Goal: Check status: Check status

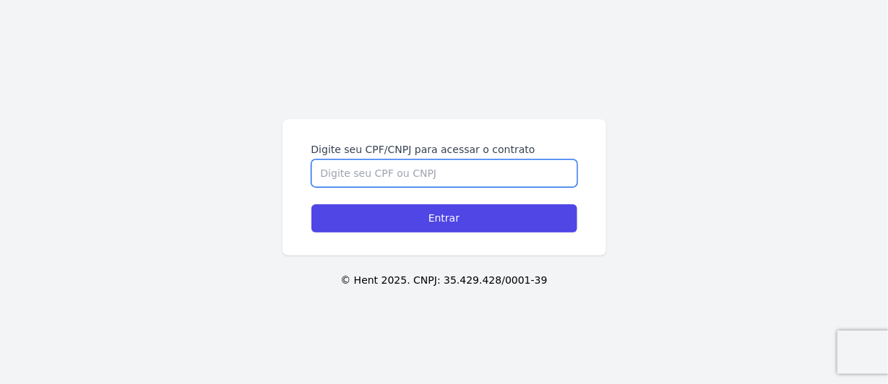
click at [362, 170] on input "Digite seu CPF/CNPJ para acessar o contrato" at bounding box center [444, 173] width 266 height 27
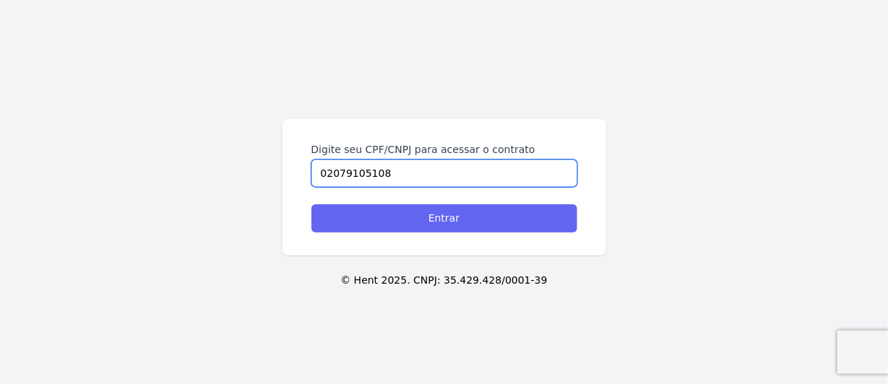
type input "02079105108"
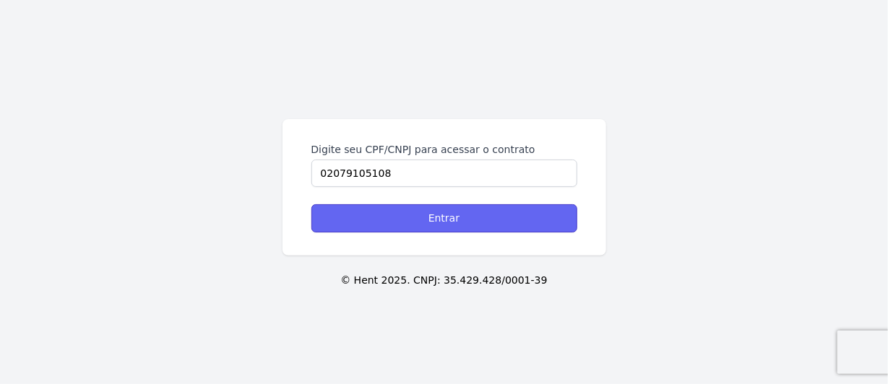
click at [412, 210] on input "Entrar" at bounding box center [444, 218] width 266 height 28
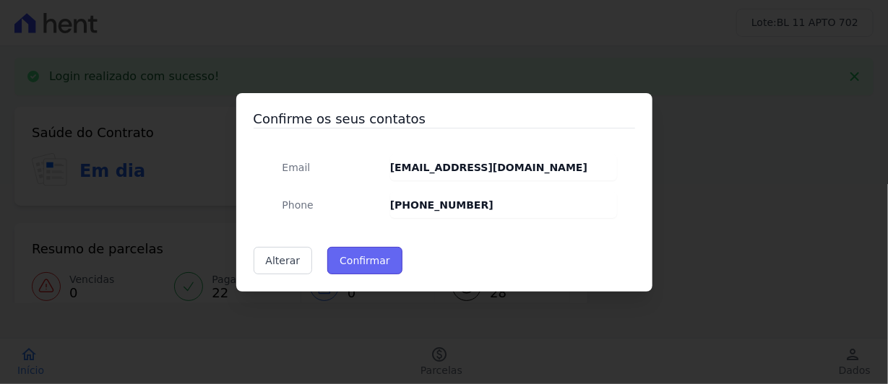
click at [332, 275] on button "Confirmar" at bounding box center [364, 260] width 75 height 27
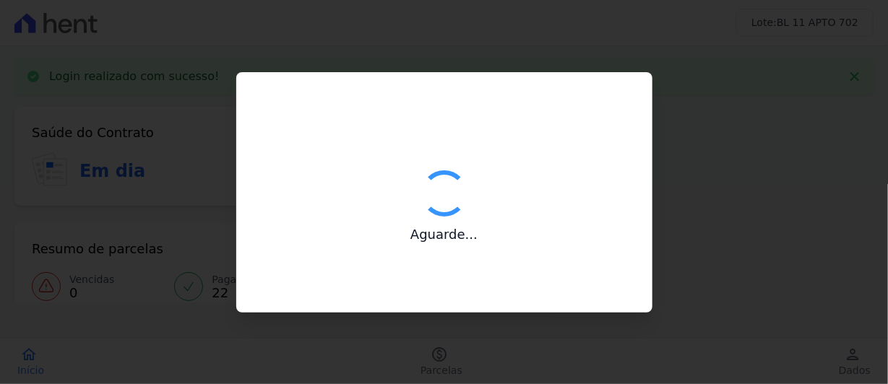
type input "Contatos confirmados com sucesso."
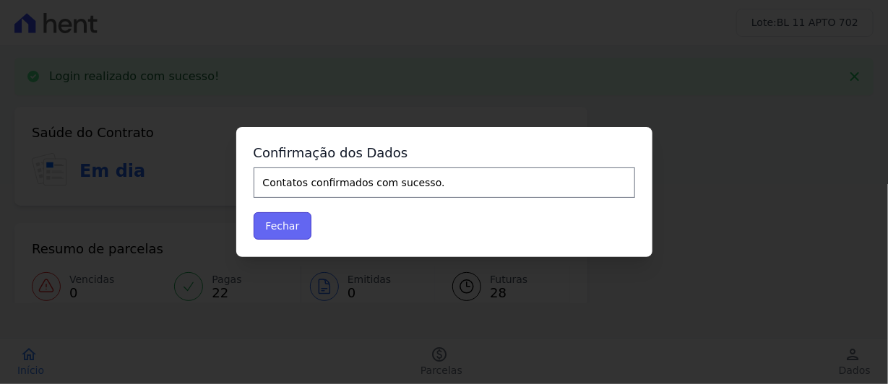
click at [255, 240] on button "Fechar" at bounding box center [283, 225] width 59 height 27
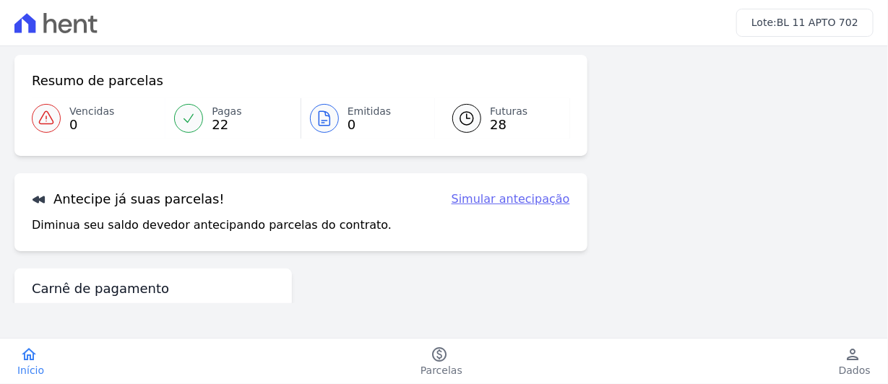
scroll to position [114, 0]
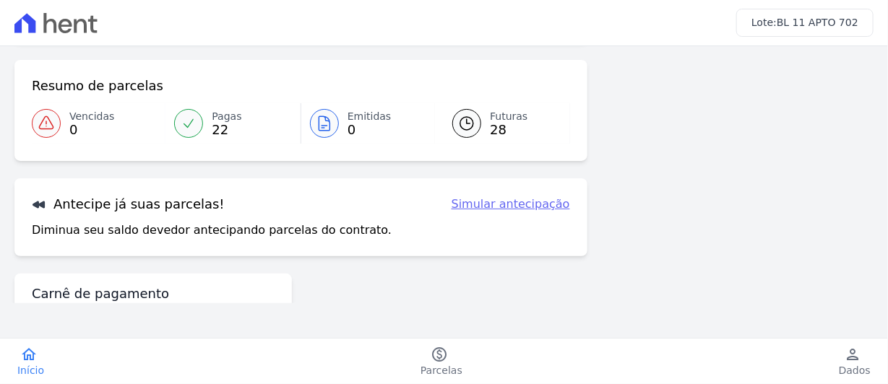
click at [493, 144] on link "Futuras 28" at bounding box center [502, 123] width 134 height 40
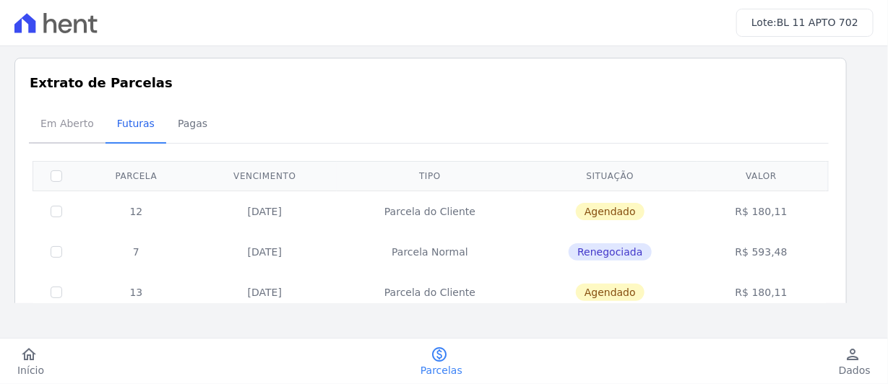
click at [103, 138] on span "Em Aberto" at bounding box center [67, 123] width 71 height 29
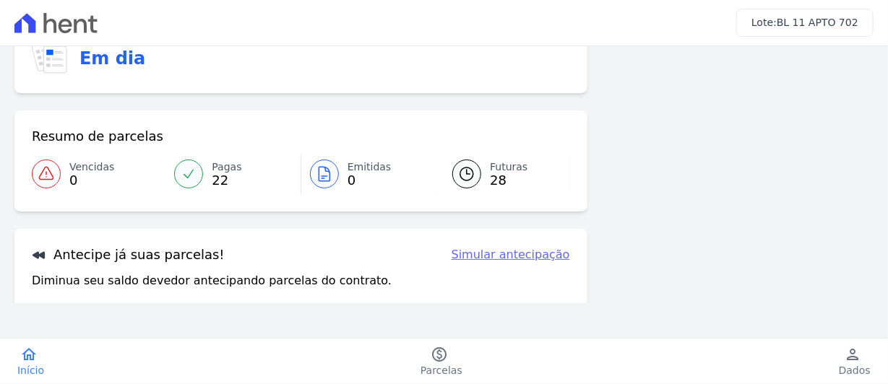
scroll to position [145, 0]
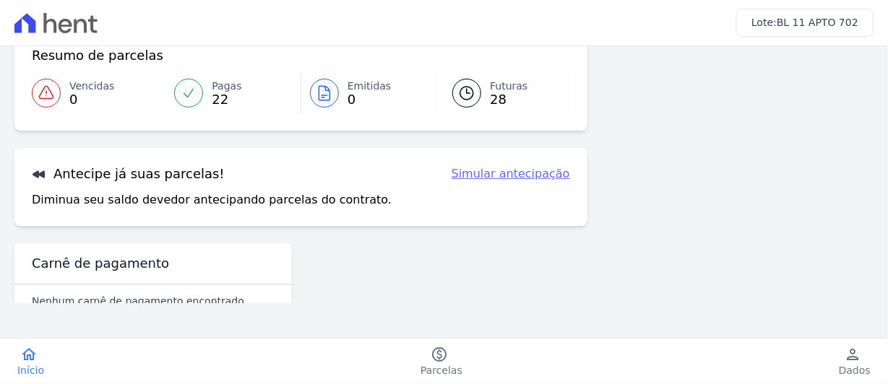
click at [483, 183] on link "Simular antecipação" at bounding box center [511, 173] width 118 height 17
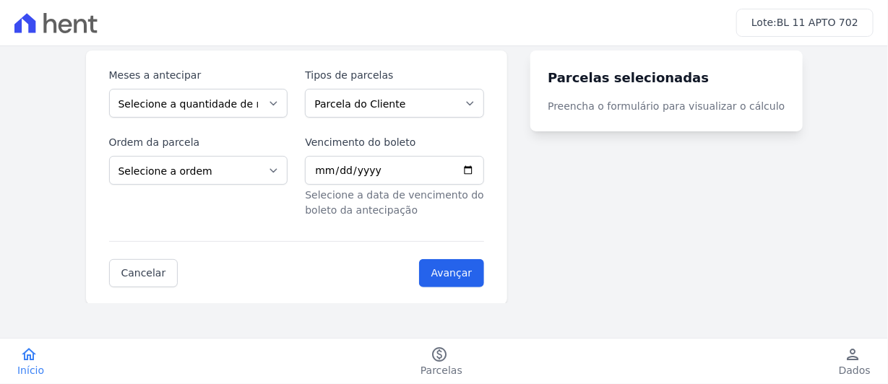
scroll to position [120, 0]
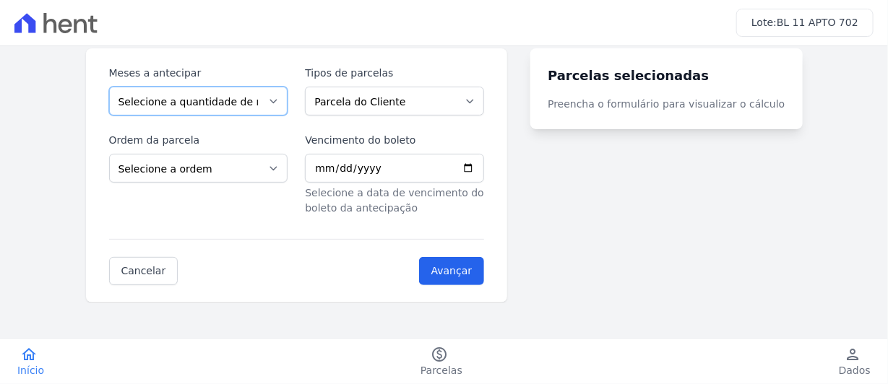
click at [255, 116] on select "Selecione a quantidade de meses a antecipar 1 2 3 4 5 6 7 8 9 10 11 12 13" at bounding box center [198, 101] width 179 height 29
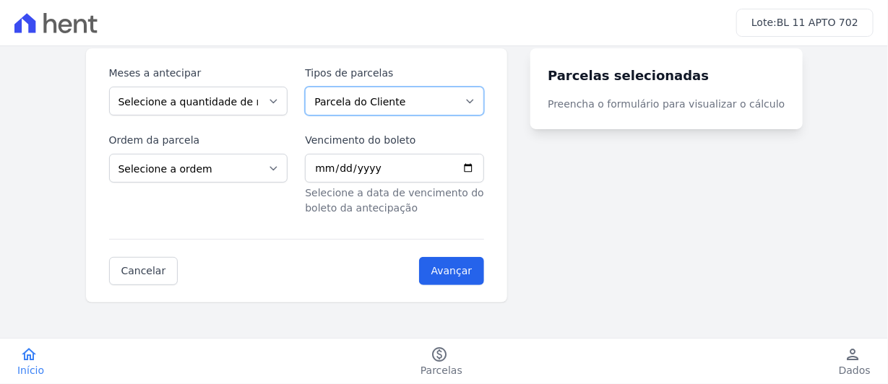
click at [331, 116] on select "Parcela do Cliente Parcela Normal Outros Financiamento CEF" at bounding box center [394, 101] width 179 height 29
click at [237, 148] on label "Ordem da parcela" at bounding box center [198, 140] width 179 height 15
click at [237, 183] on select "Selecione a ordem Últimas parcelas Primeiras parcelas" at bounding box center [198, 168] width 179 height 29
click at [245, 183] on select "Selecione a ordem Últimas parcelas Primeiras parcelas" at bounding box center [198, 168] width 179 height 29
click at [587, 219] on turbo-frame "Parcelas selecionadas Preencha o formulário para visualizar o cálculo" at bounding box center [666, 175] width 272 height 254
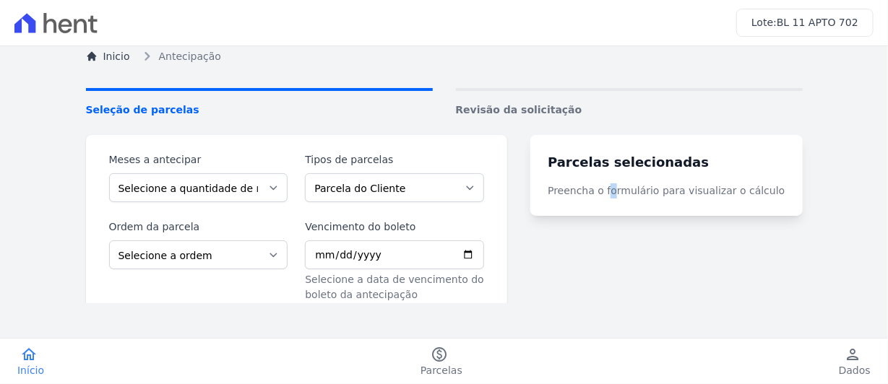
scroll to position [0, 0]
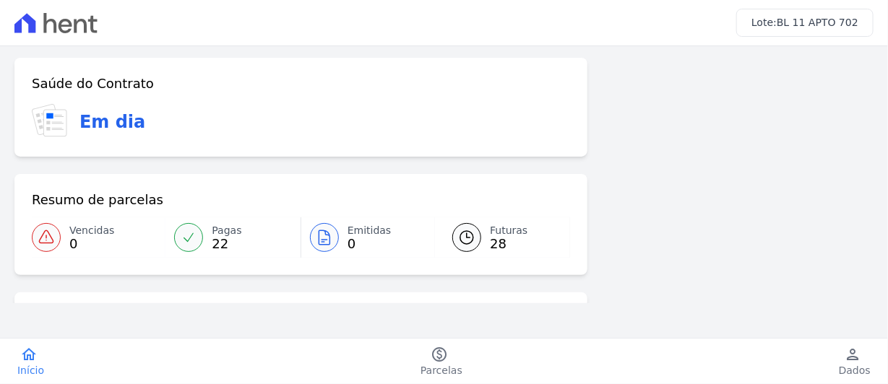
scroll to position [145, 0]
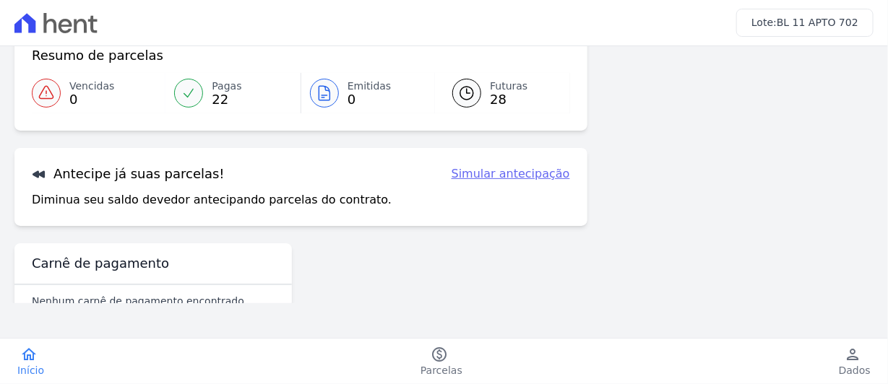
click at [488, 113] on link "Futuras 28" at bounding box center [502, 93] width 134 height 40
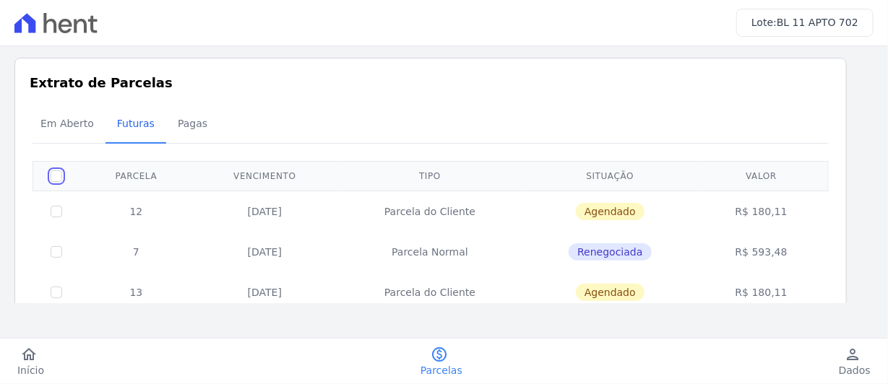
click at [62, 182] on input "checkbox" at bounding box center [57, 177] width 12 height 12
checkbox input "true"
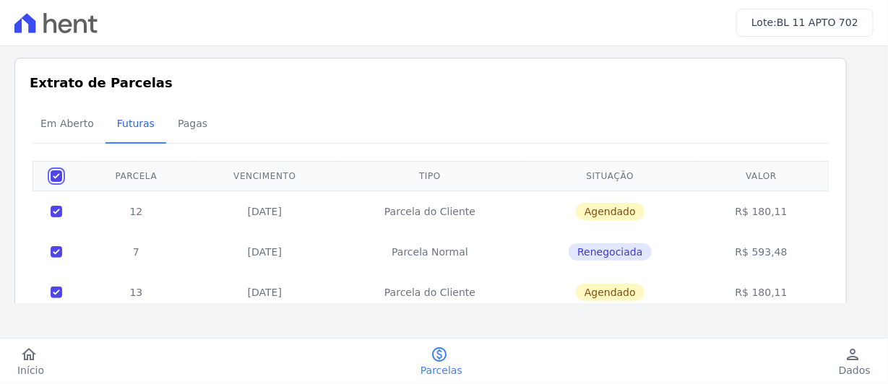
checkbox input "true"
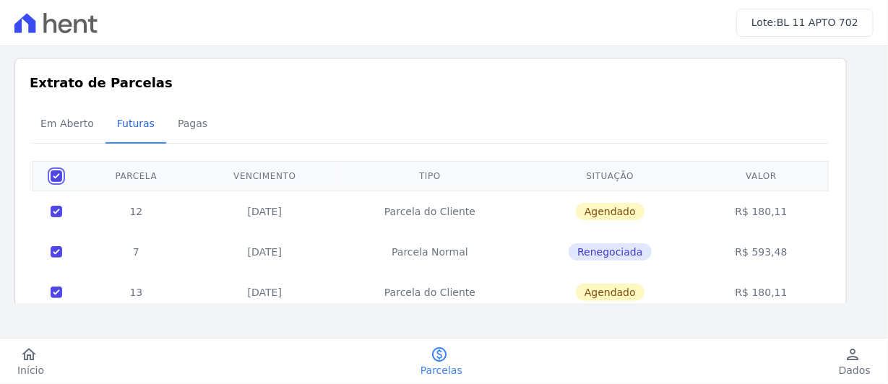
checkbox input "true"
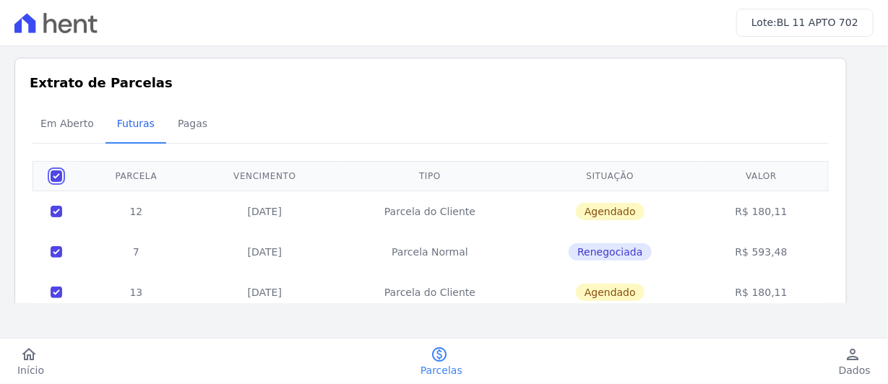
checkbox input "true"
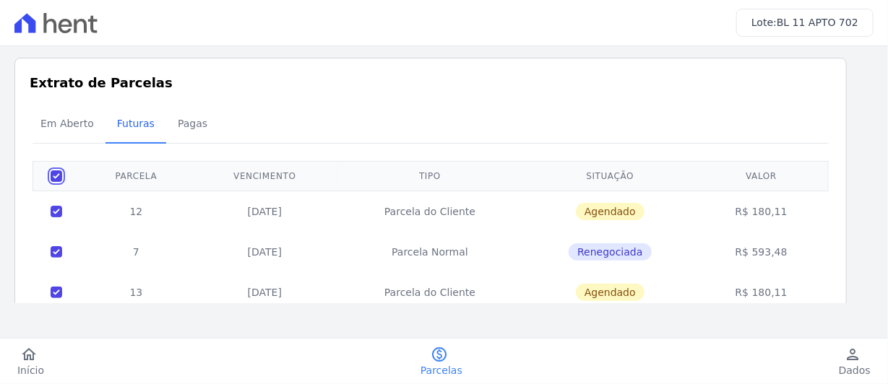
checkbox input "true"
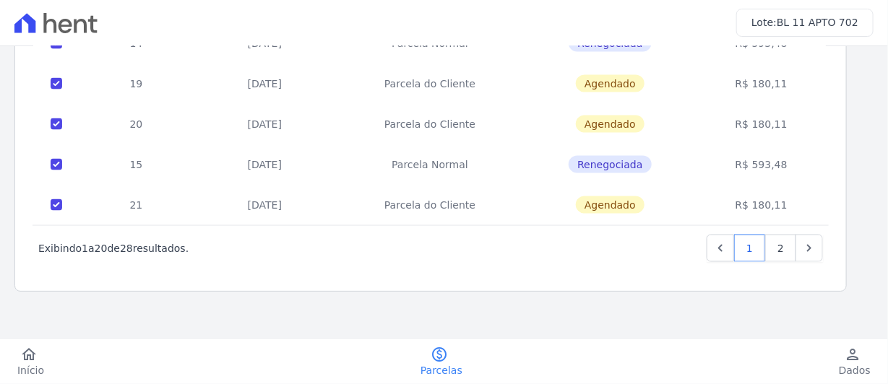
scroll to position [1061, 0]
click at [772, 235] on link "2" at bounding box center [780, 248] width 31 height 27
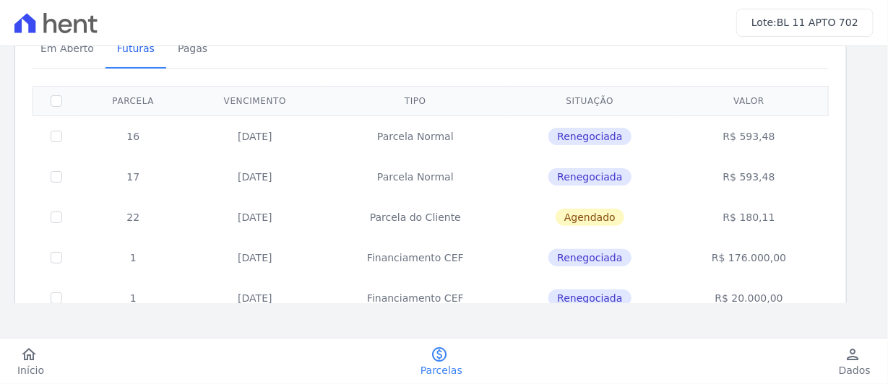
scroll to position [145, 0]
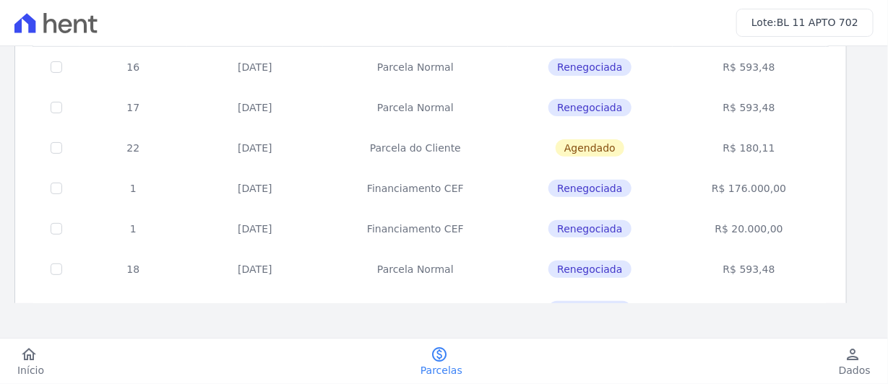
click at [62, 38] on input "checkbox" at bounding box center [57, 32] width 12 height 12
checkbox input "true"
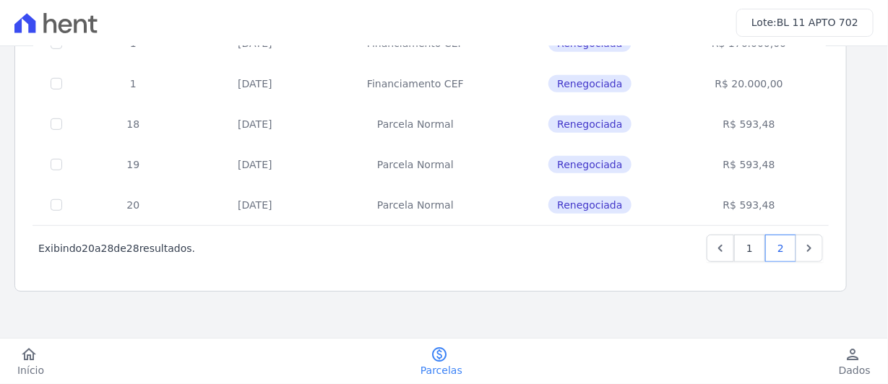
scroll to position [454, 0]
click at [815, 241] on icon "Next" at bounding box center [809, 248] width 14 height 14
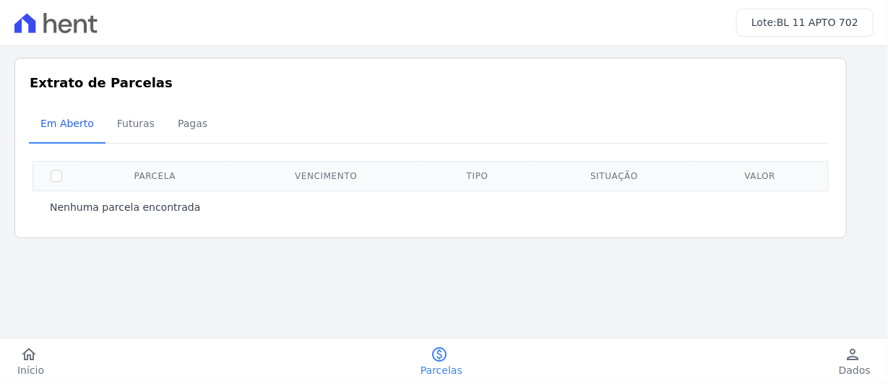
scroll to position [27, 0]
click at [62, 182] on input "checkbox" at bounding box center [57, 177] width 12 height 12
checkbox input "true"
click at [844, 353] on icon "person" at bounding box center [852, 354] width 17 height 17
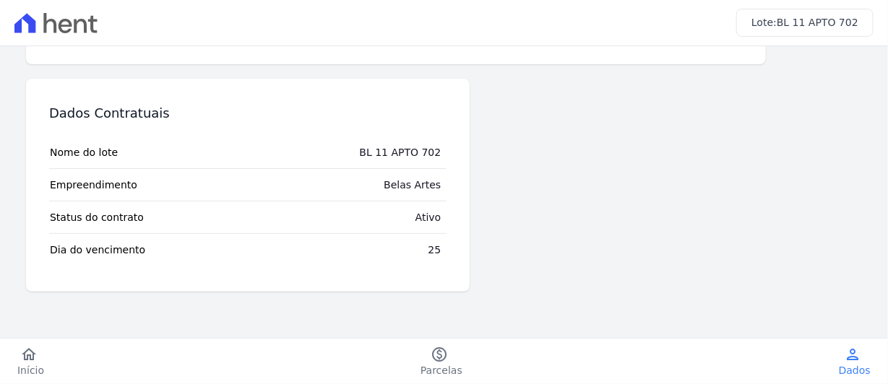
scroll to position [368, 0]
click at [35, 348] on icon "home" at bounding box center [28, 354] width 17 height 17
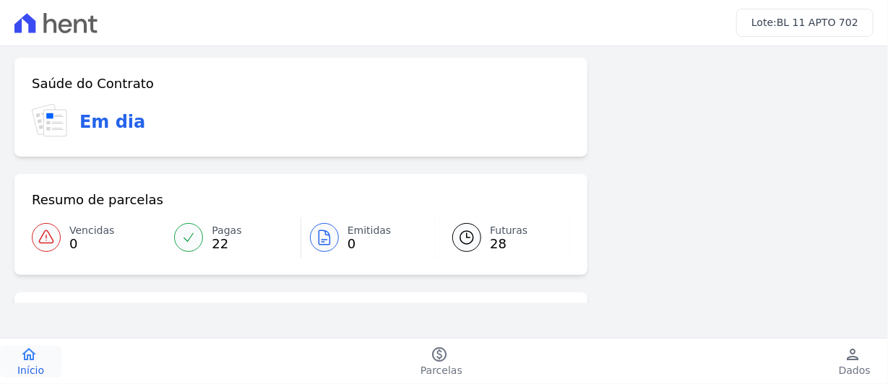
click at [38, 346] on icon "home" at bounding box center [28, 354] width 17 height 17
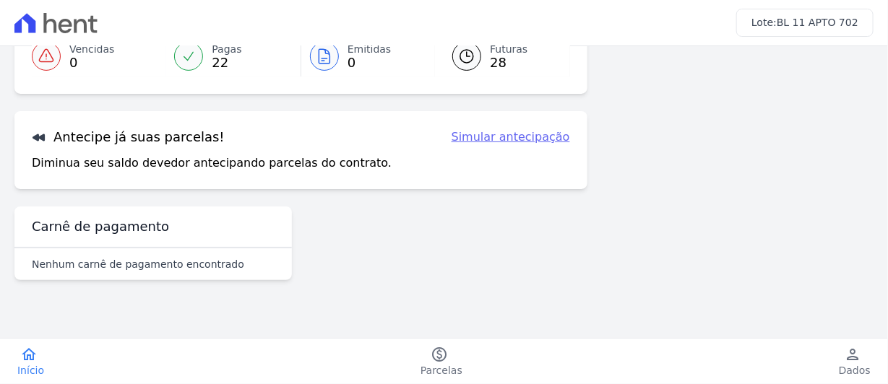
scroll to position [331, 0]
click at [434, 355] on icon "paid" at bounding box center [439, 354] width 17 height 17
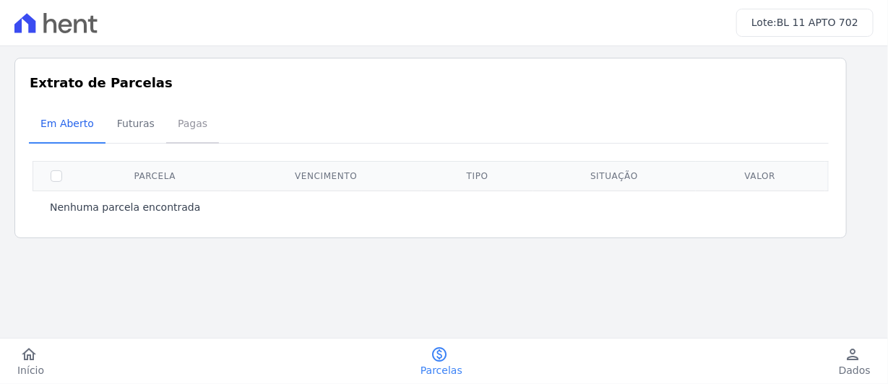
click at [216, 138] on span "Pagas" at bounding box center [192, 123] width 47 height 29
click at [163, 138] on span "Futuras" at bounding box center [135, 123] width 55 height 29
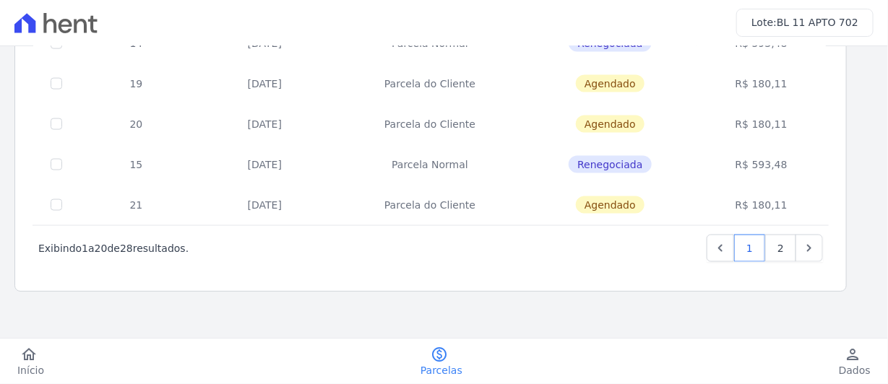
scroll to position [1061, 0]
click at [780, 235] on link "2" at bounding box center [780, 248] width 31 height 27
